Goal: Task Accomplishment & Management: Use online tool/utility

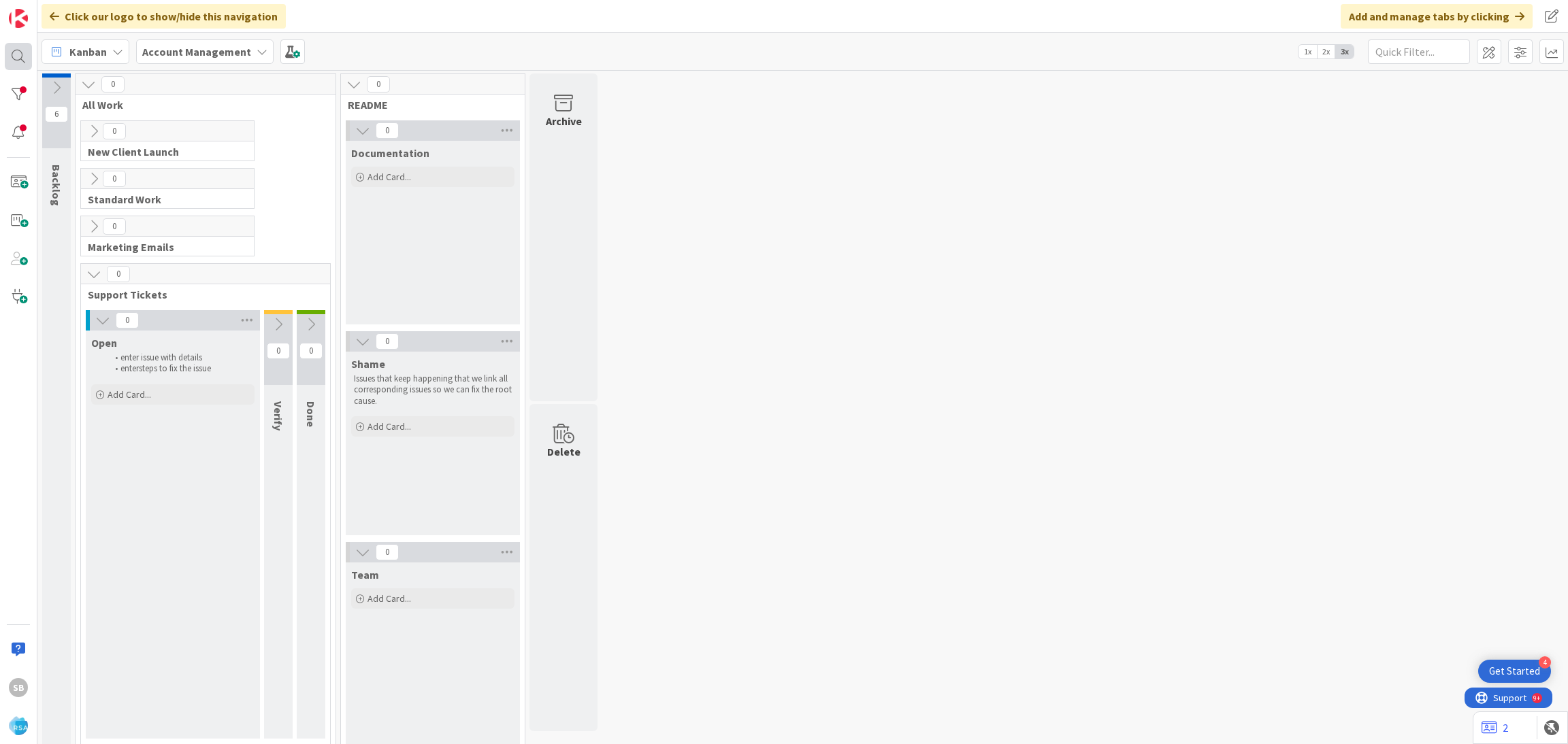
click at [22, 62] on div at bounding box center [19, 57] width 28 height 28
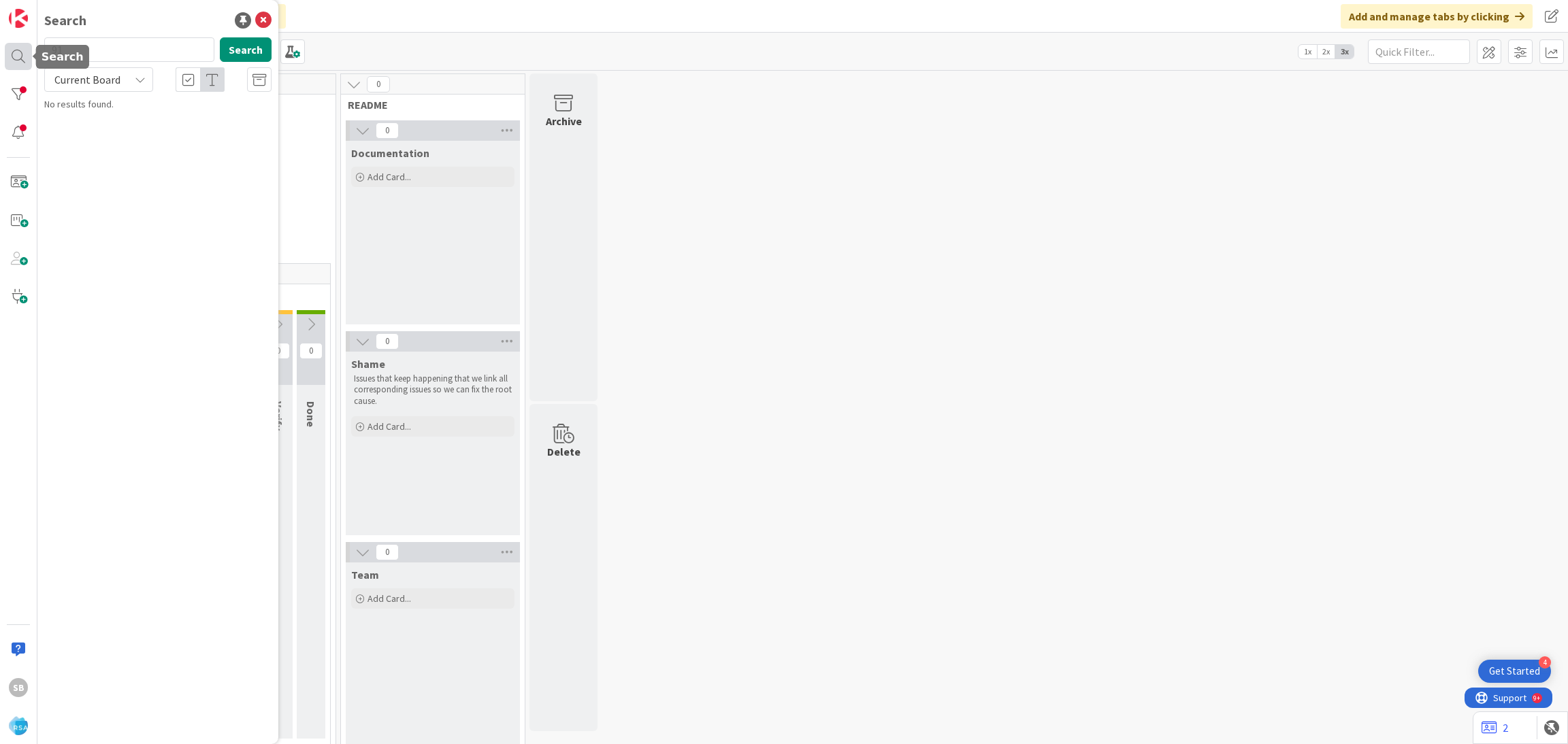
type input "9"
type input "9152"
drag, startPoint x: 209, startPoint y: 135, endPoint x: 171, endPoint y: 130, distance: 38.3
click at [171, 130] on p "Support Enhancement- 307289- Petes Fresh Market- RSA" at bounding box center [167, 126] width 208 height 28
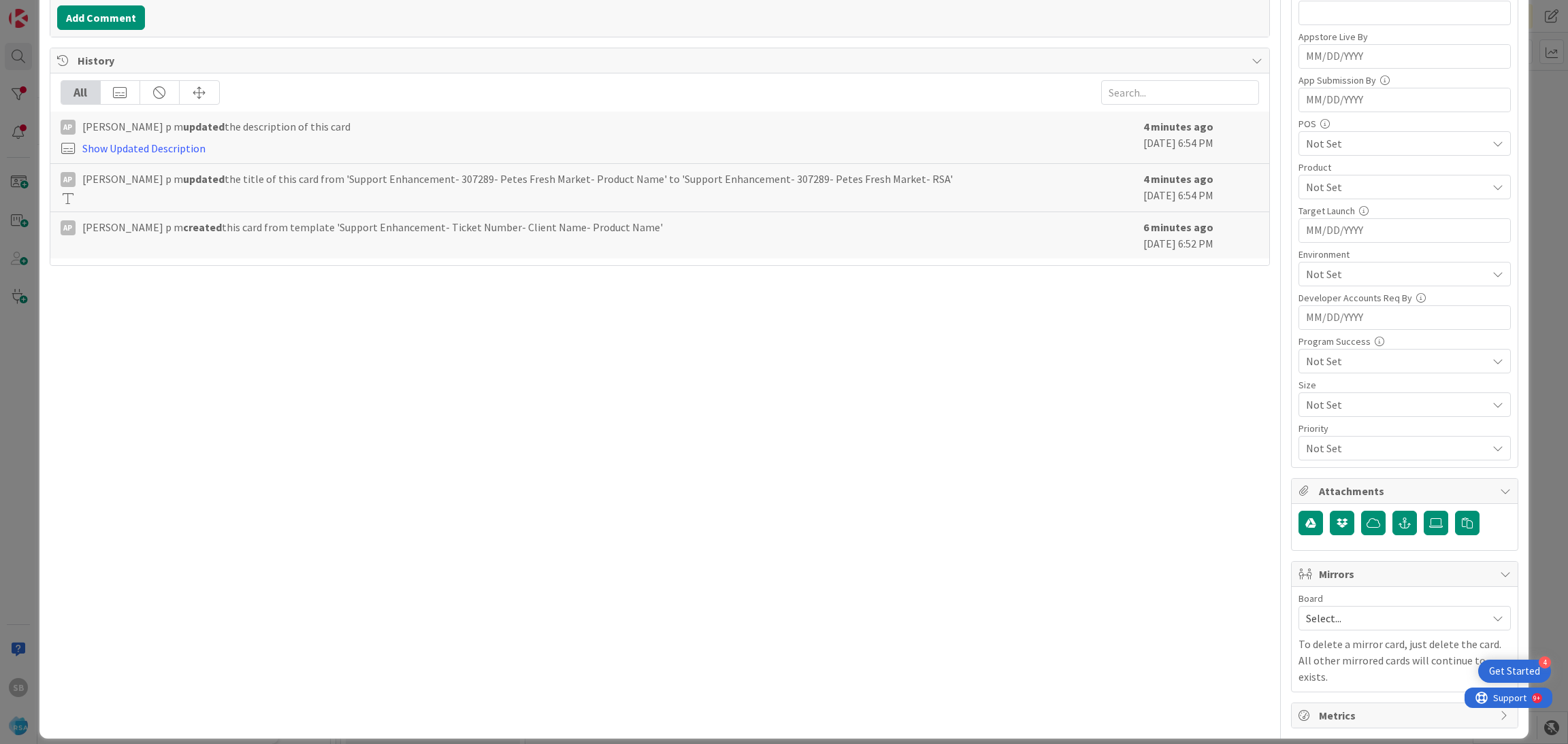
click at [1373, 628] on span "Select..." at bounding box center [1393, 618] width 174 height 19
click at [1325, 712] on span "Software Development" at bounding box center [1413, 706] width 180 height 20
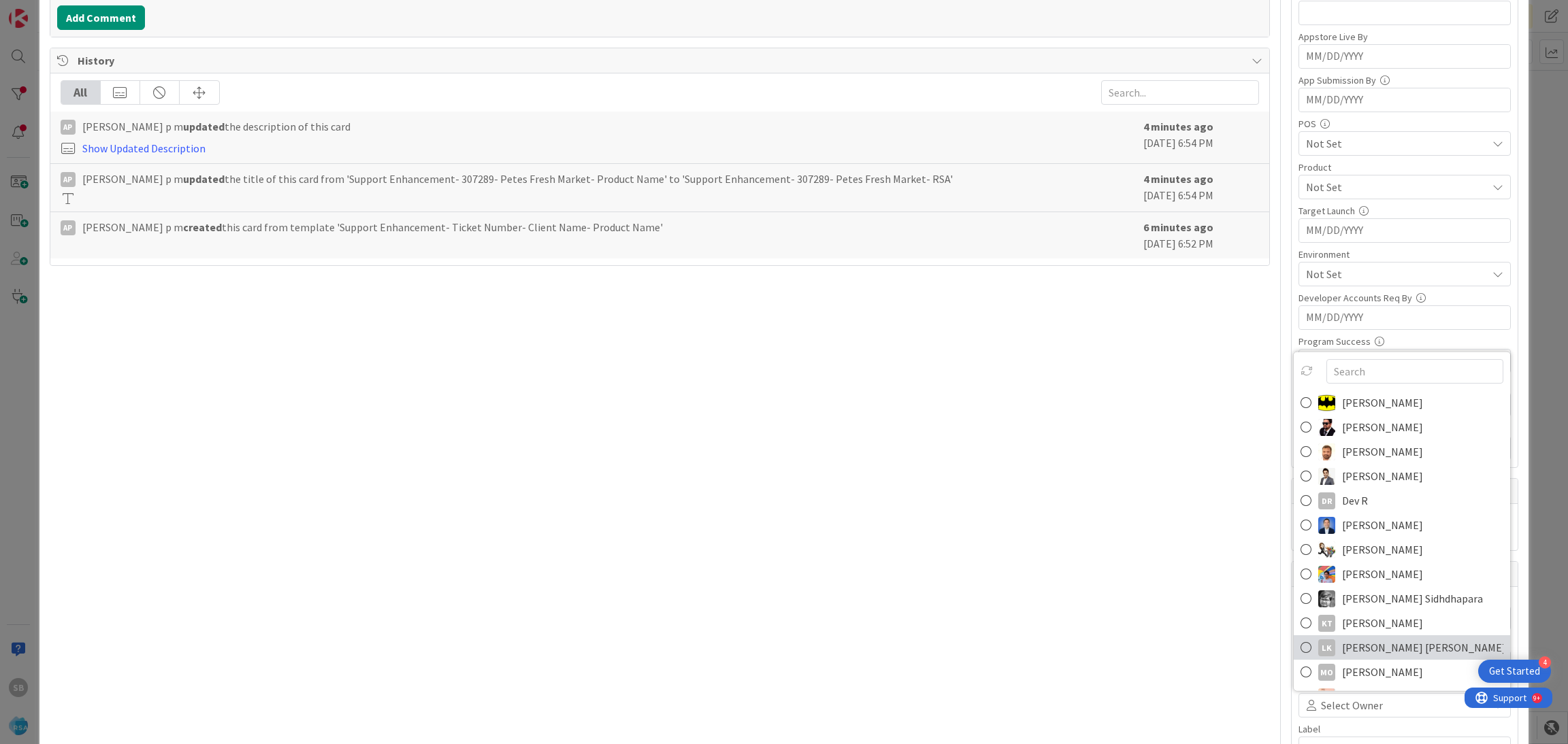
scroll to position [352, 0]
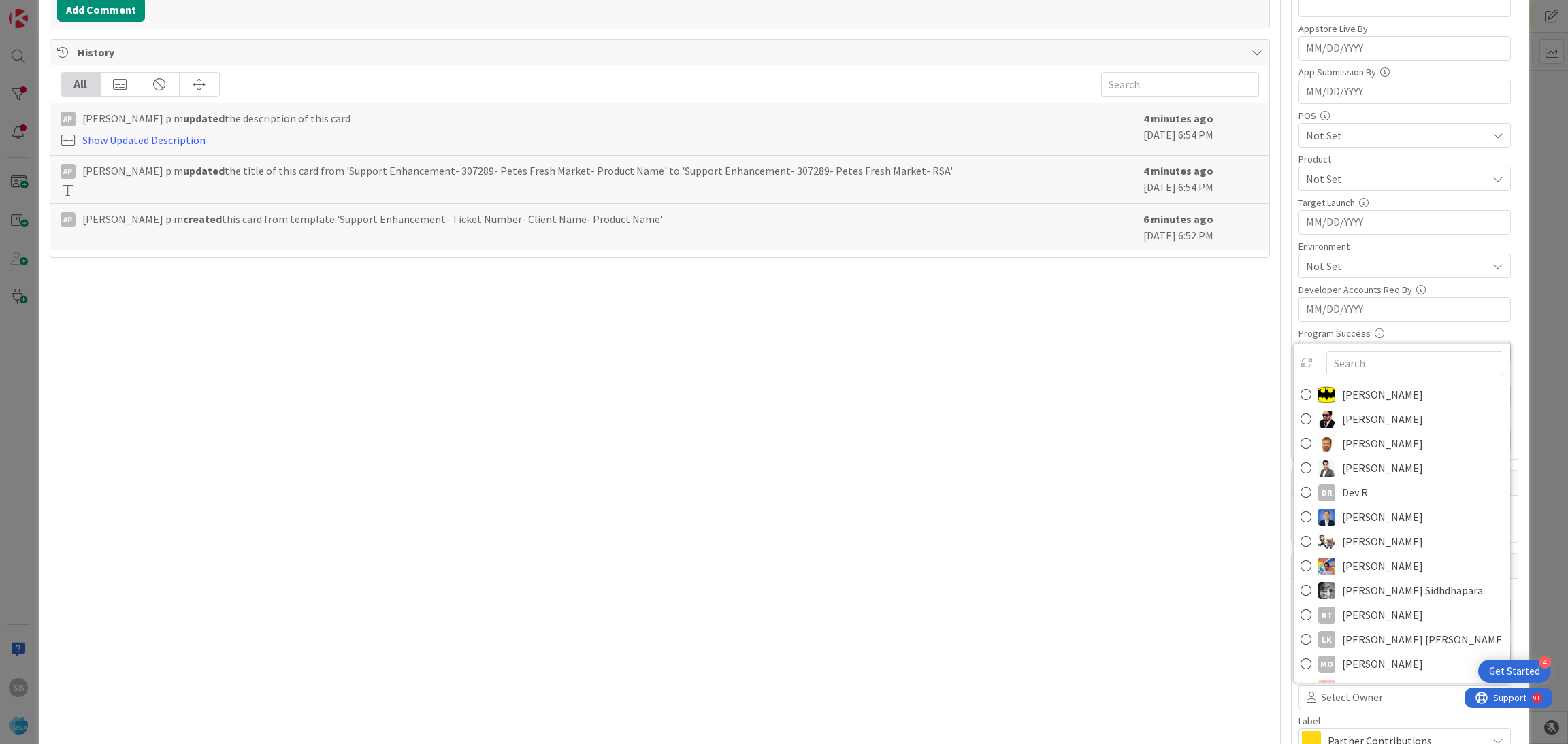
click at [1318, 451] on img at bounding box center [1326, 443] width 17 height 17
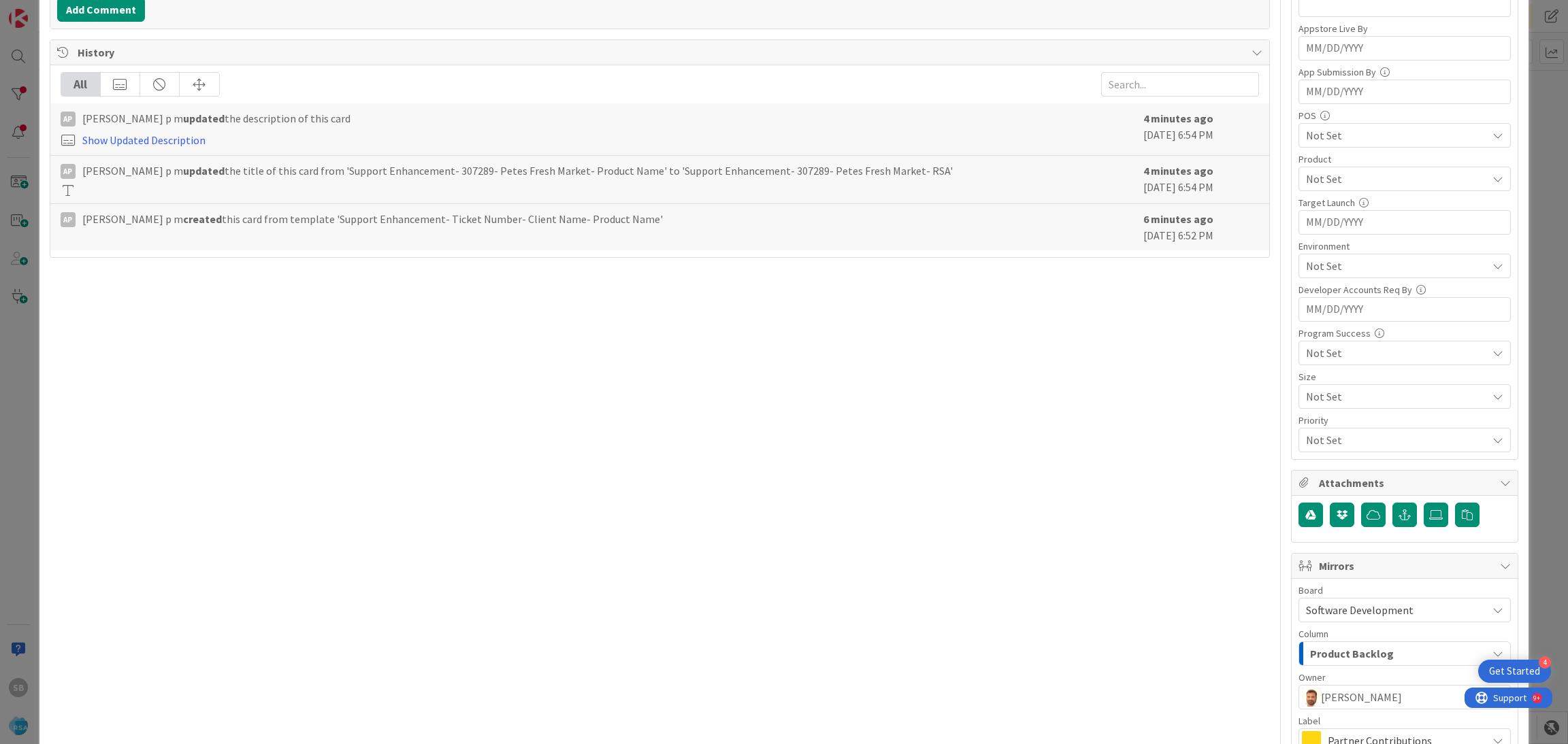
scroll to position [506, 0]
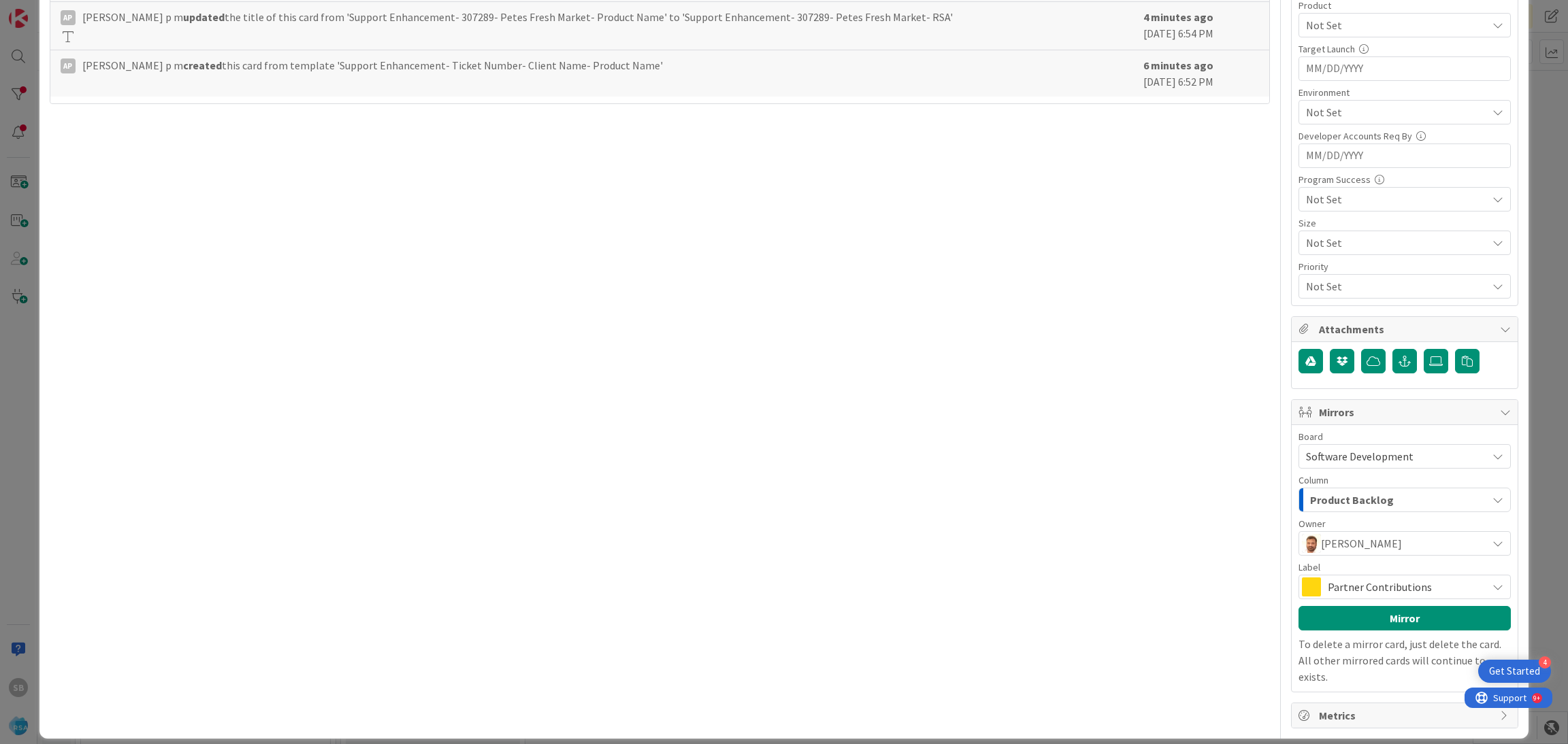
click at [1366, 594] on span "Partner Contributions" at bounding box center [1403, 587] width 152 height 19
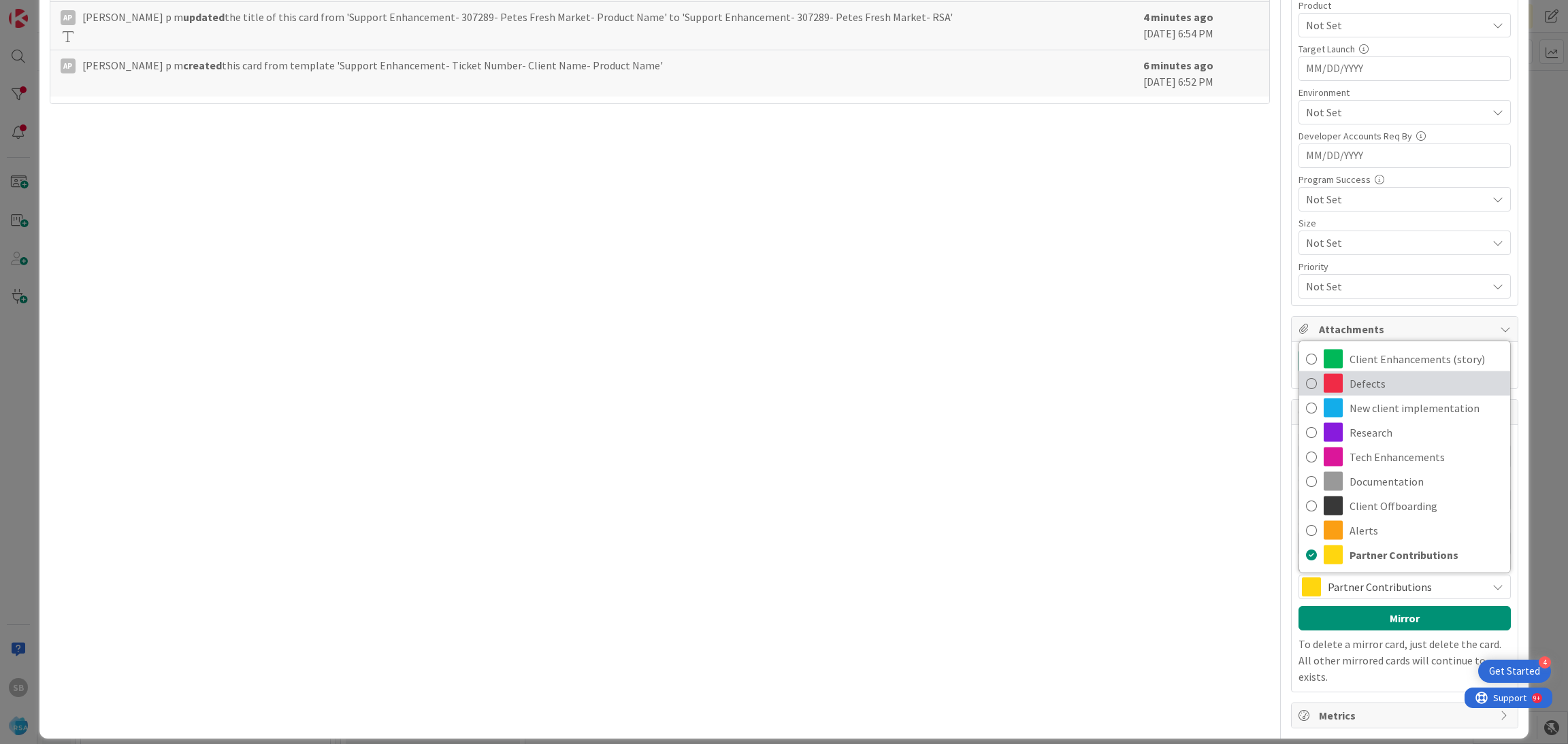
click at [1329, 380] on link "Defects" at bounding box center [1404, 383] width 211 height 24
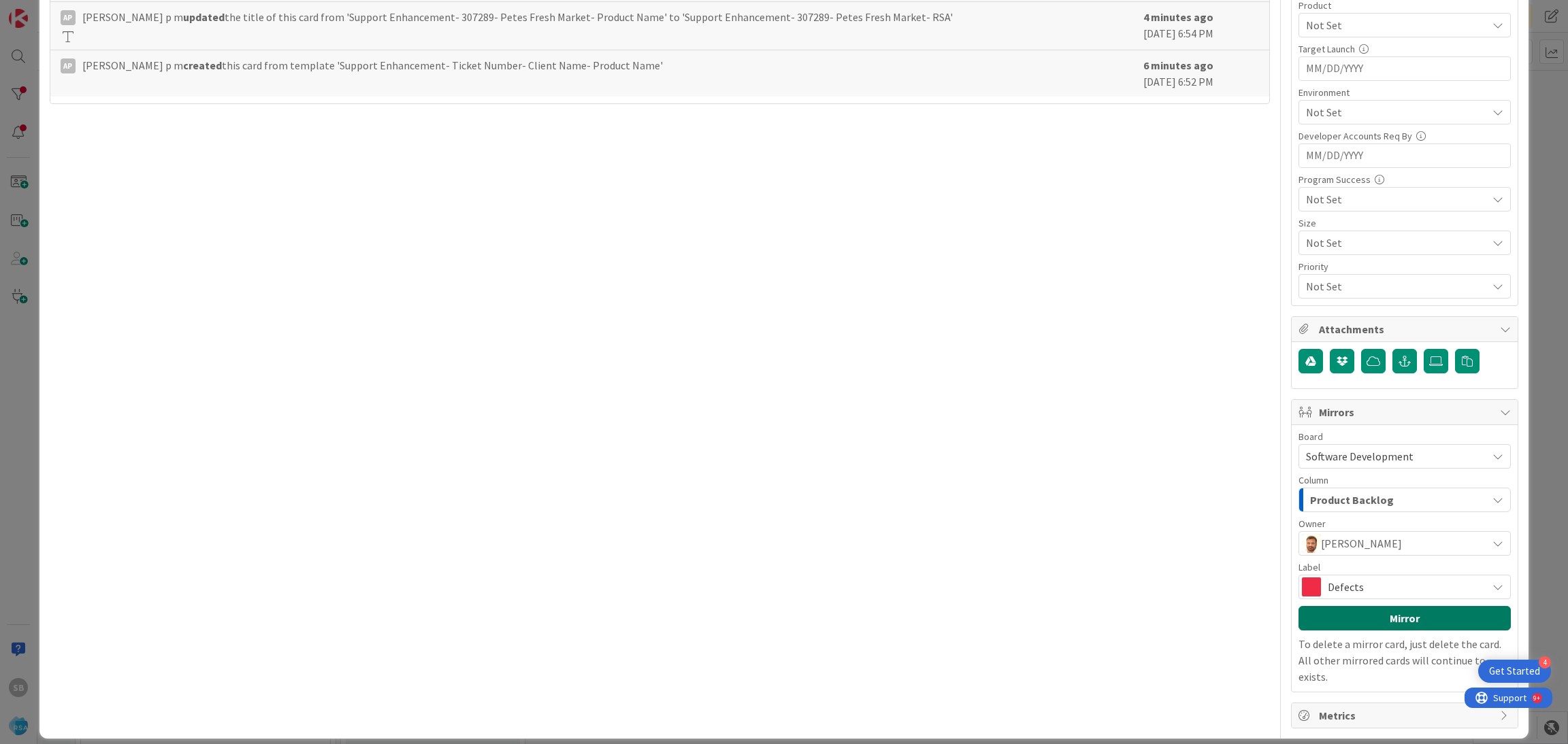
click at [1319, 616] on button "Mirror" at bounding box center [1404, 618] width 212 height 24
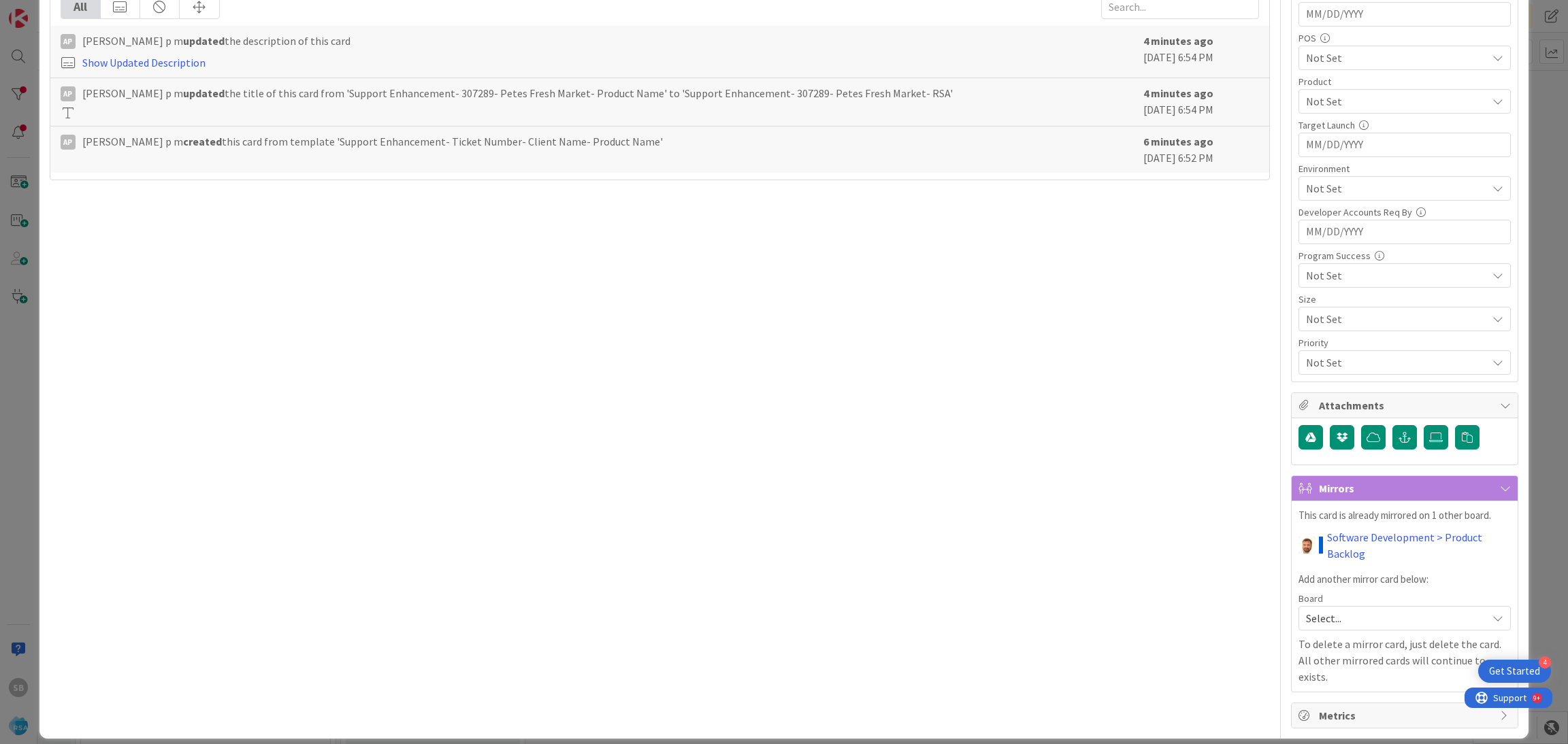
scroll to position [0, 0]
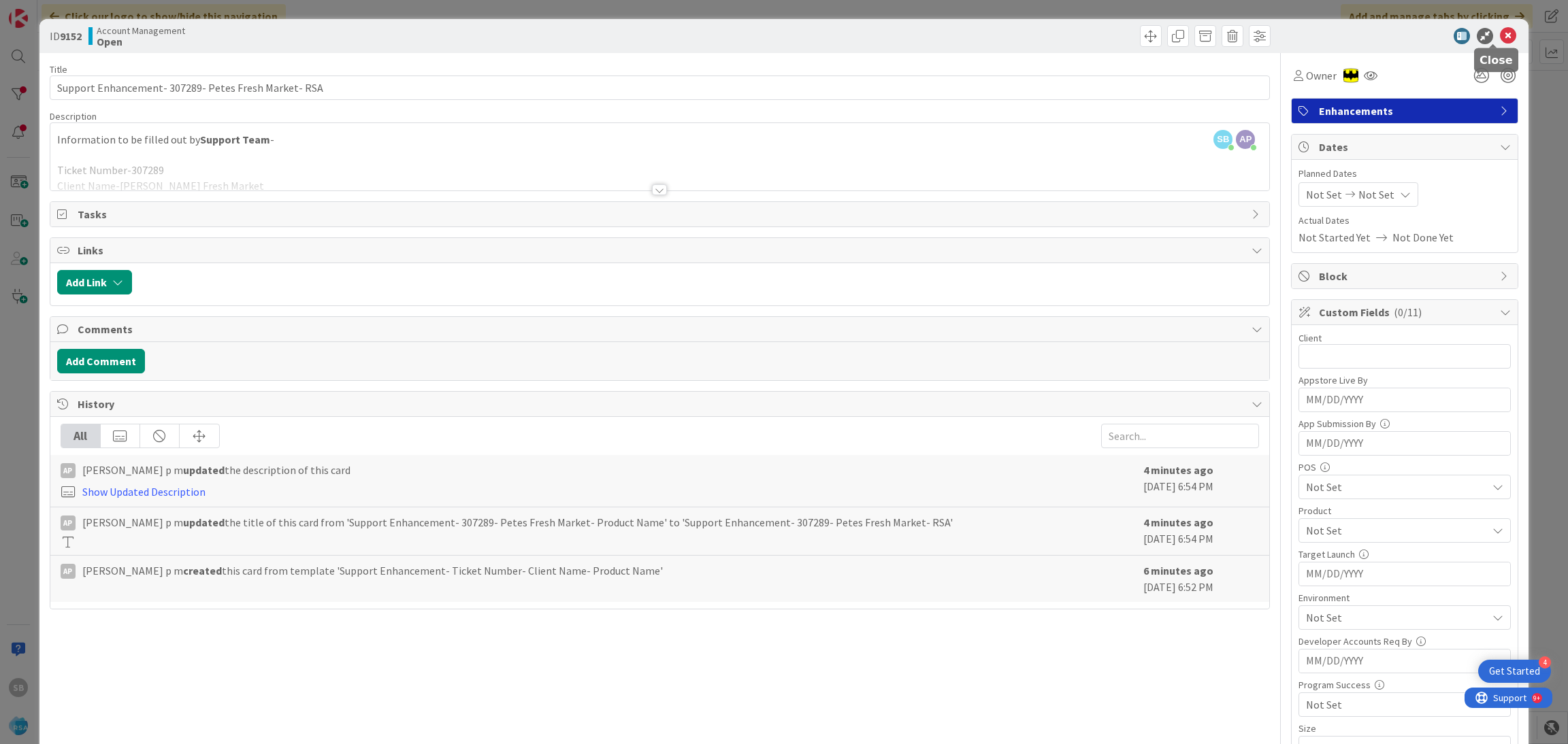
click at [1500, 38] on icon at bounding box center [1508, 36] width 16 height 16
